Goal: Download file/media

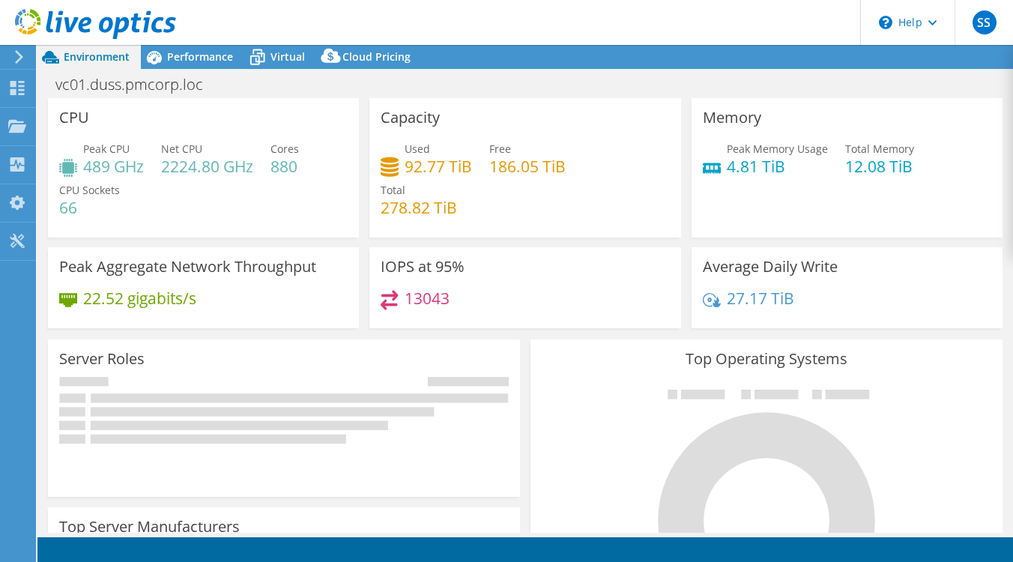
select select "USD"
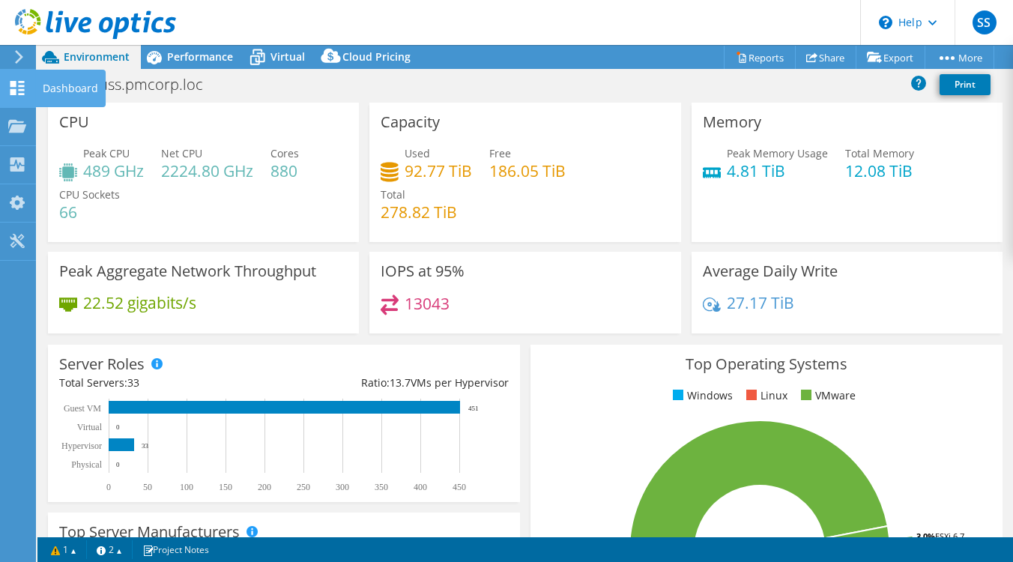
click at [45, 88] on div "Dashboard" at bounding box center [70, 88] width 70 height 37
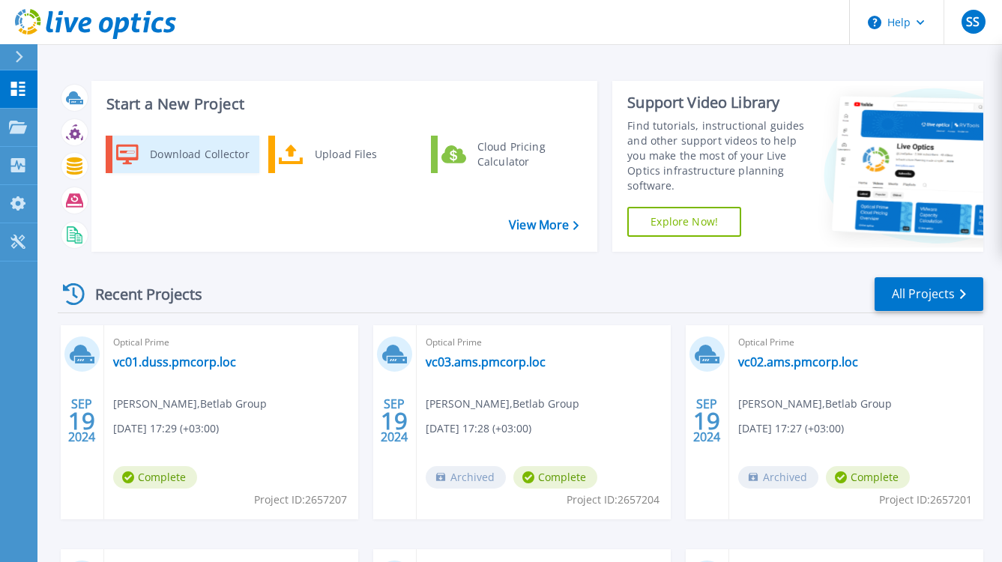
click at [209, 151] on div "Download Collector" at bounding box center [198, 154] width 113 height 30
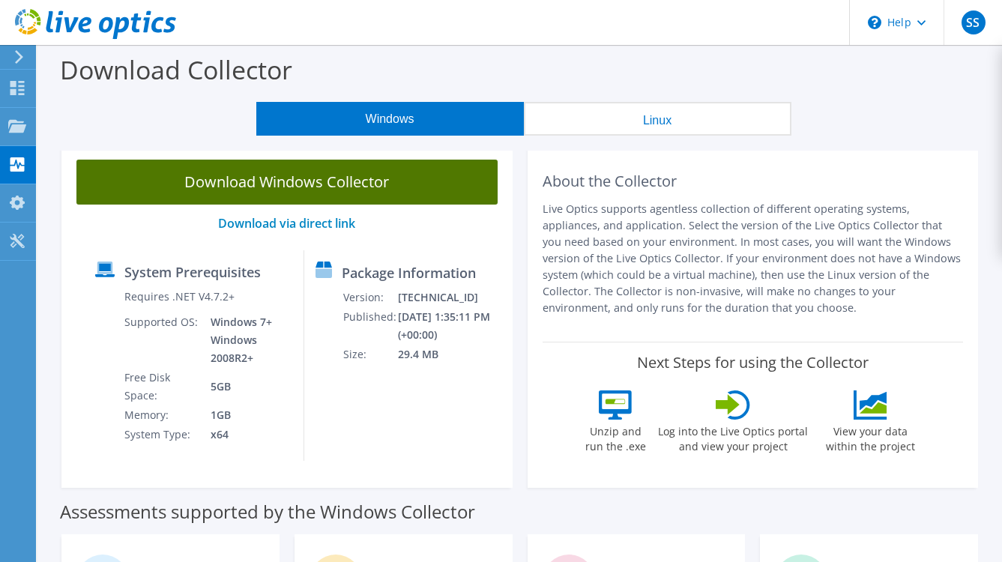
click at [367, 186] on link "Download Windows Collector" at bounding box center [286, 182] width 421 height 45
